Goal: Information Seeking & Learning: Learn about a topic

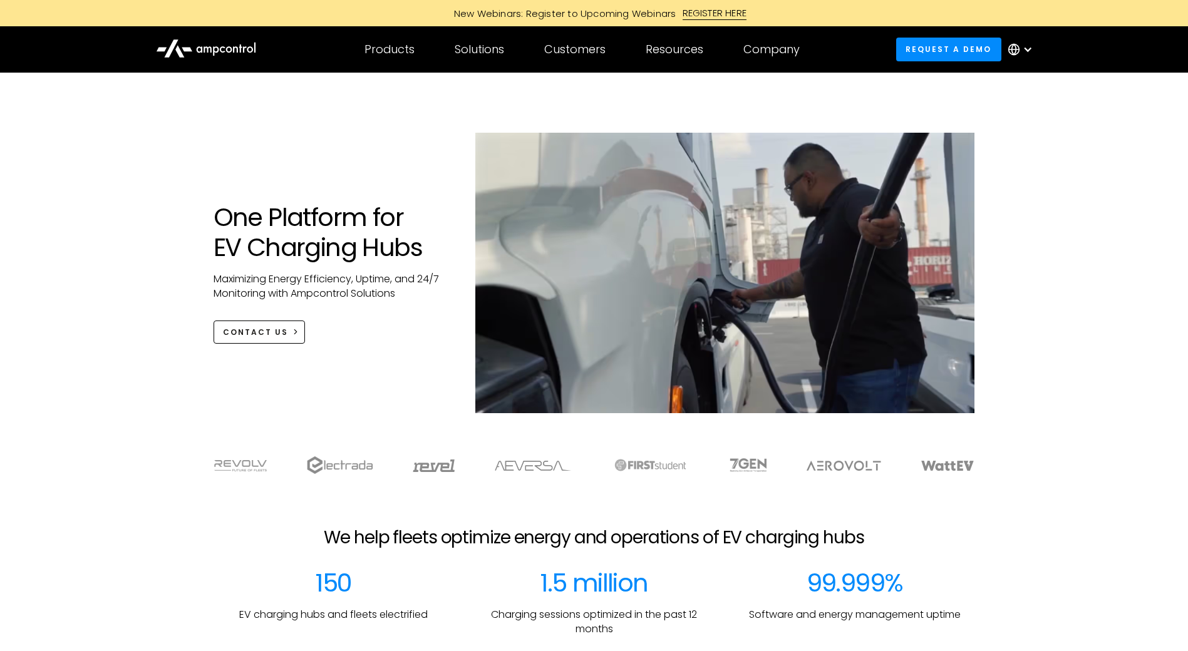
click at [483, 46] on div "Solutions" at bounding box center [479, 50] width 49 height 14
click at [492, 46] on div "Solutions" at bounding box center [479, 50] width 49 height 14
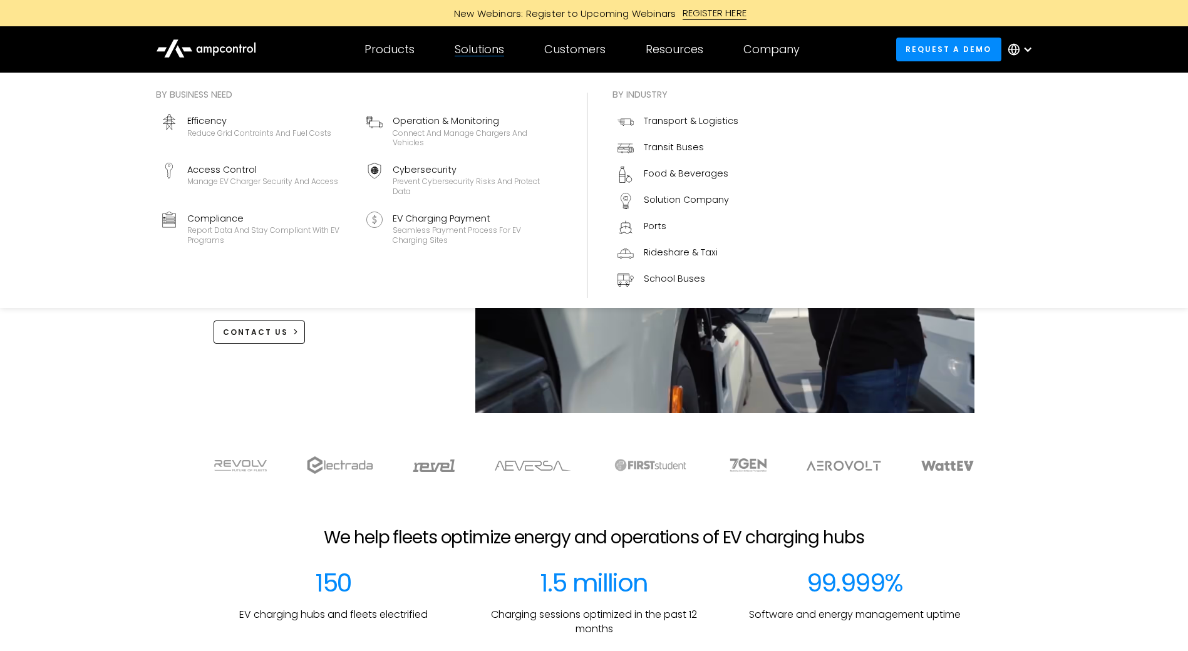
click at [579, 48] on div "Customers" at bounding box center [574, 50] width 61 height 14
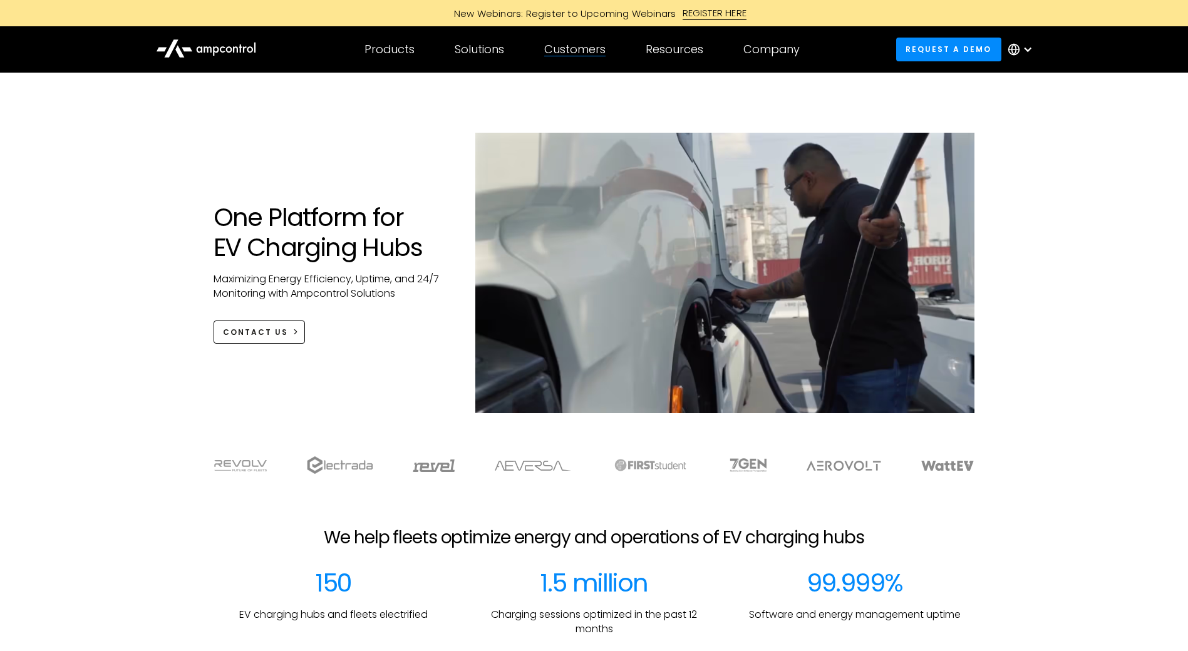
click at [785, 45] on div "Company" at bounding box center [771, 50] width 56 height 14
click at [677, 56] on div "Resources" at bounding box center [675, 50] width 58 height 14
click at [404, 54] on div "Products" at bounding box center [389, 50] width 50 height 14
click at [496, 56] on div "Solutions" at bounding box center [479, 50] width 49 height 14
click at [483, 52] on div "Solutions" at bounding box center [479, 50] width 49 height 14
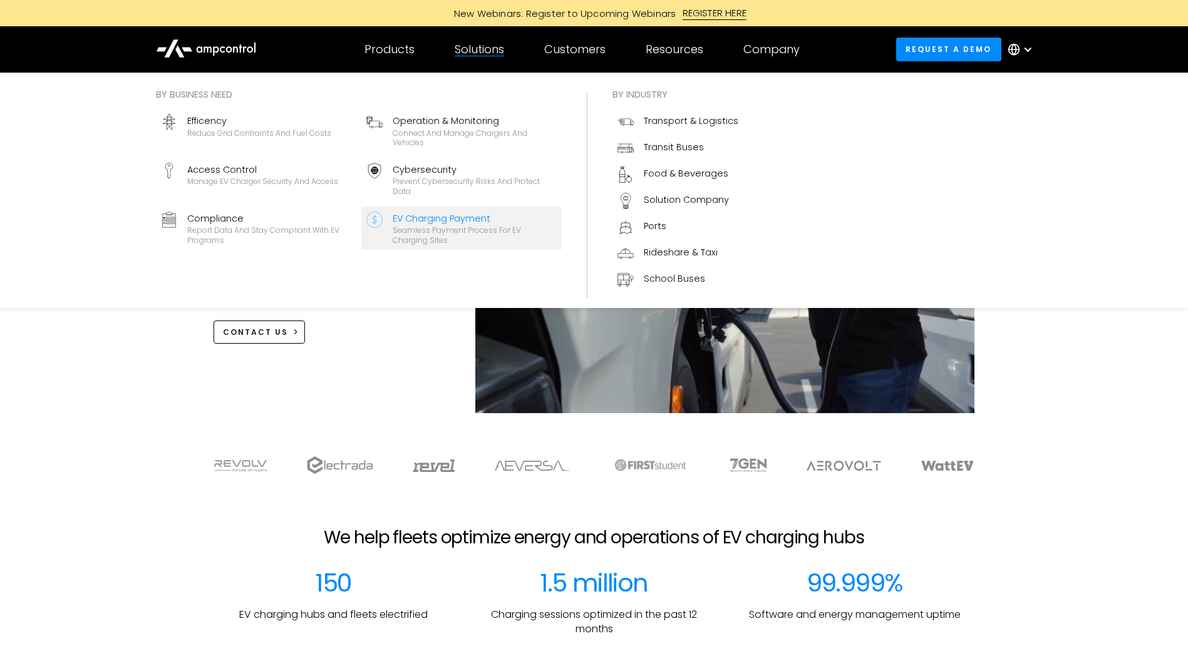
click at [462, 236] on div "Seamless Payment Process for EV Charging Sites" at bounding box center [475, 234] width 164 height 19
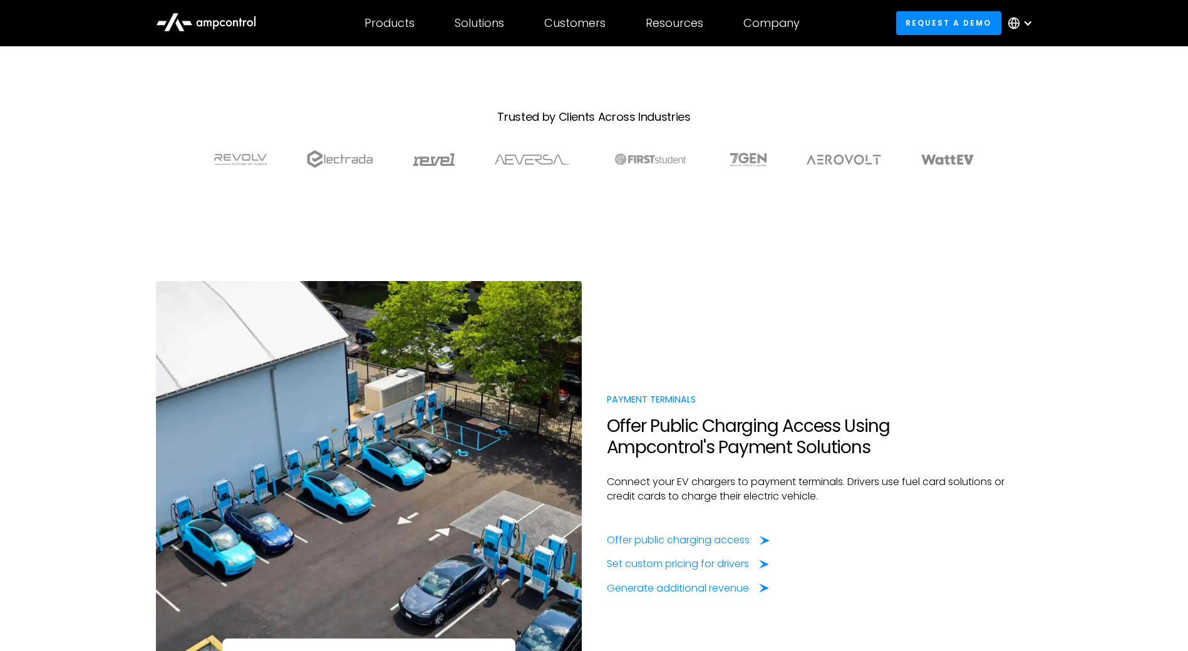
scroll to position [801, 0]
